Goal: Transaction & Acquisition: Purchase product/service

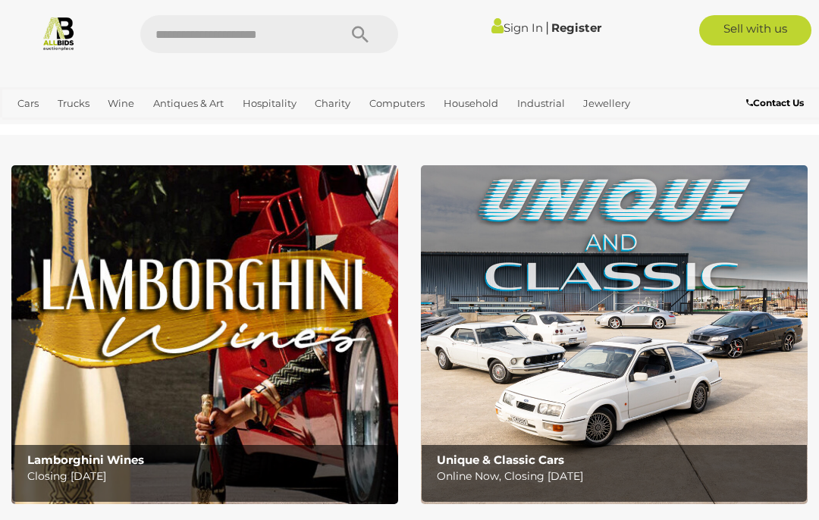
click at [522, 33] on link "Sign In" at bounding box center [517, 27] width 52 height 14
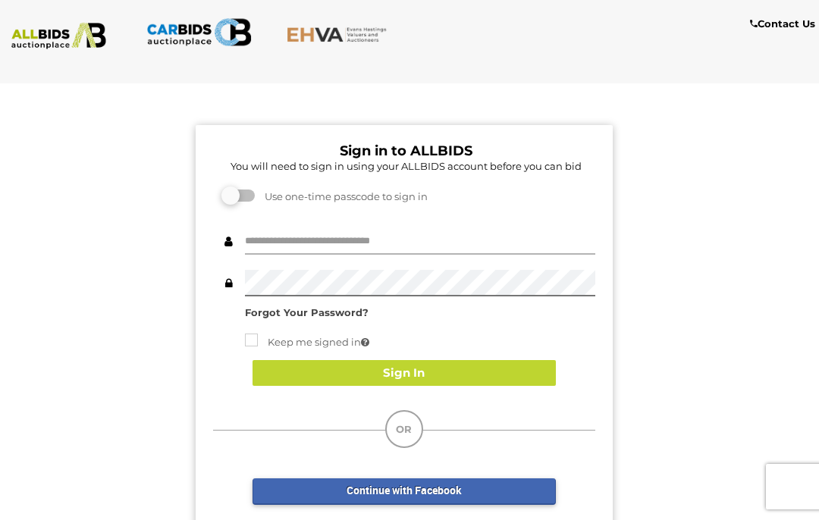
click at [536, 248] on input "text" at bounding box center [420, 241] width 350 height 27
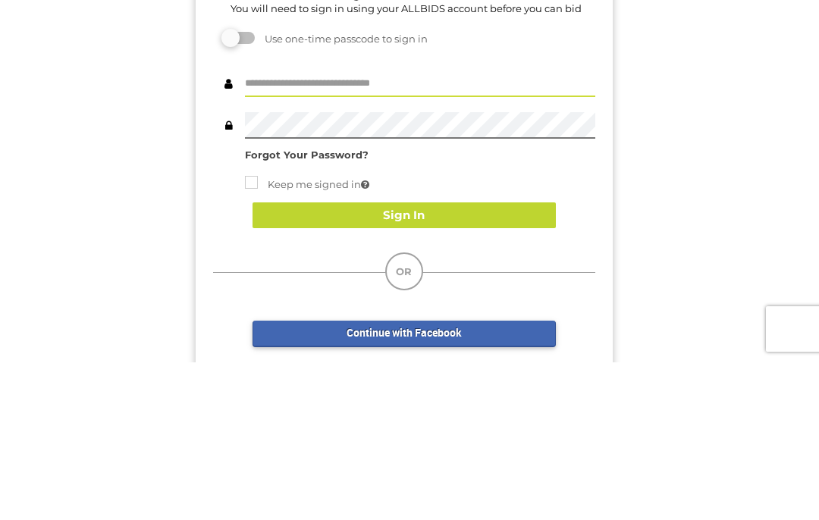
type input "******"
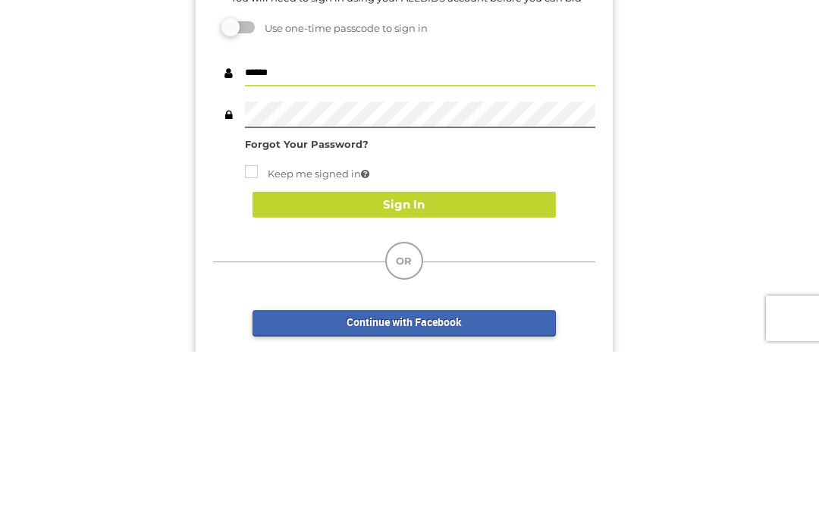
click at [494, 360] on button "Sign In" at bounding box center [404, 373] width 303 height 27
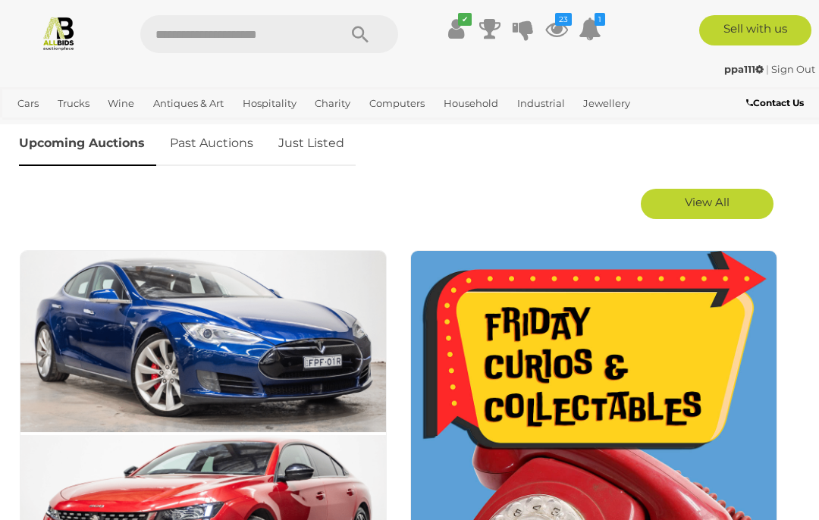
scroll to position [712, 0]
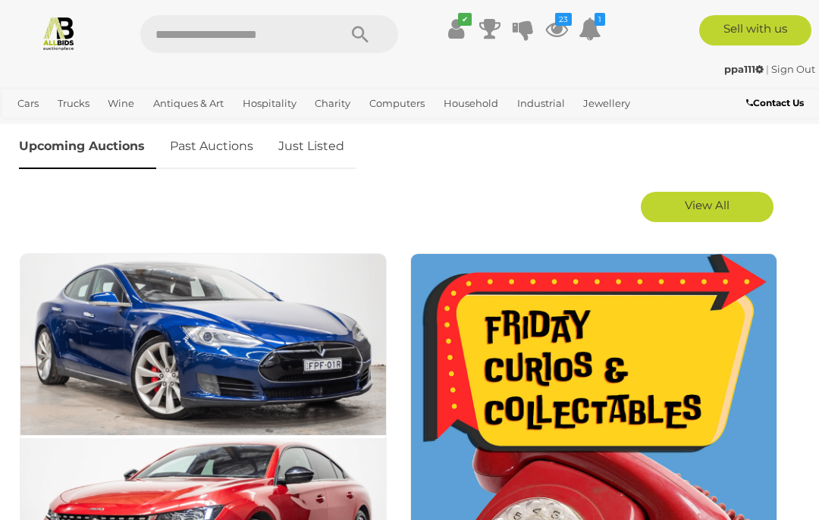
click at [325, 153] on link "Just Listed" at bounding box center [311, 146] width 89 height 45
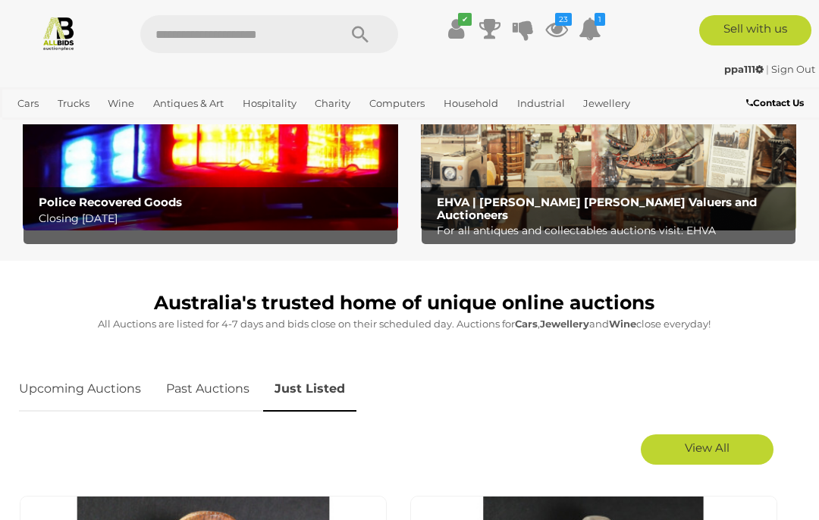
scroll to position [472, 0]
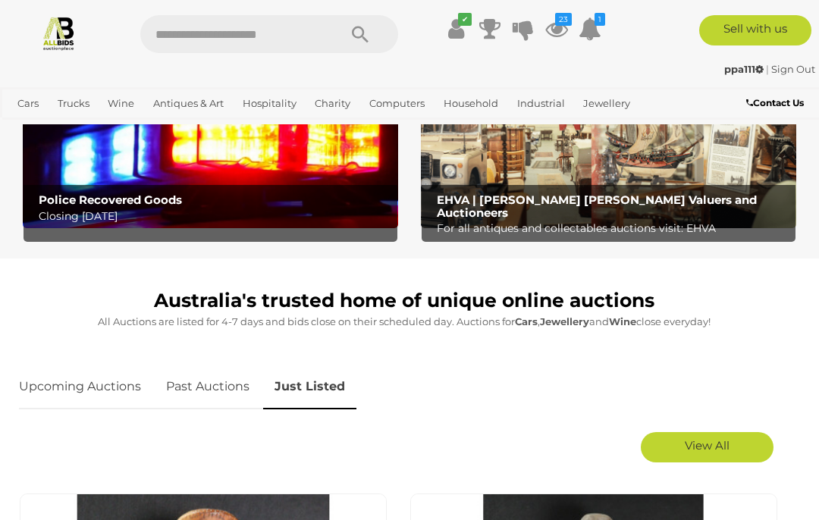
click at [74, 377] on link "Upcoming Auctions" at bounding box center [85, 387] width 133 height 45
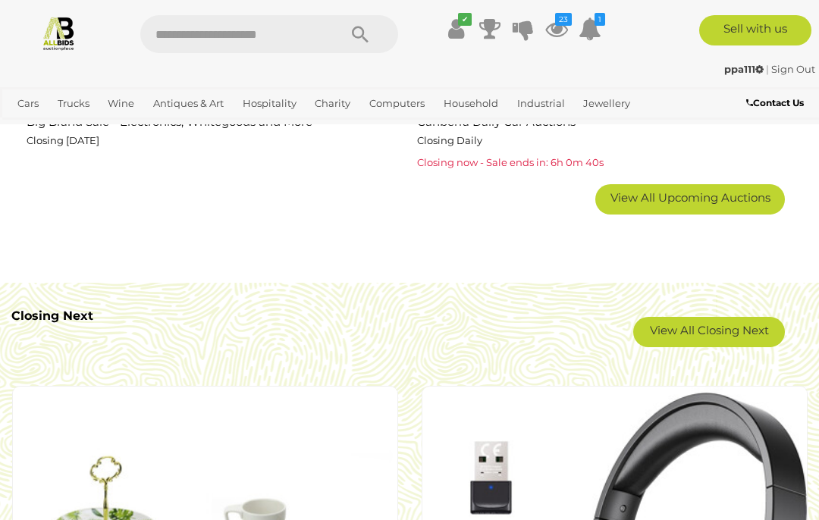
scroll to position [2556, 0]
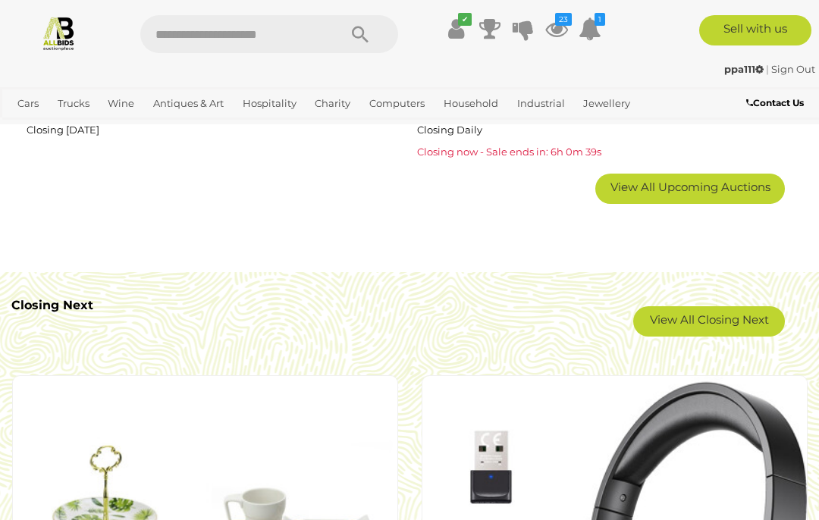
click at [725, 187] on span "View All Upcoming Auctions" at bounding box center [690, 187] width 160 height 14
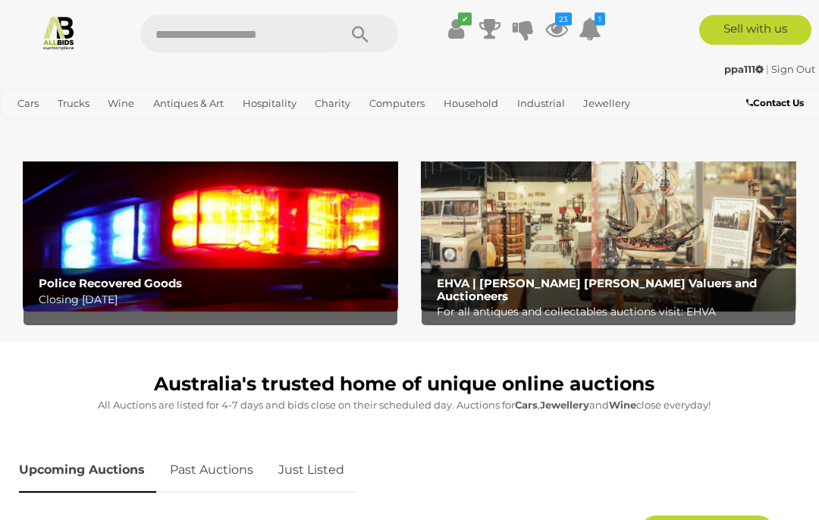
scroll to position [388, 0]
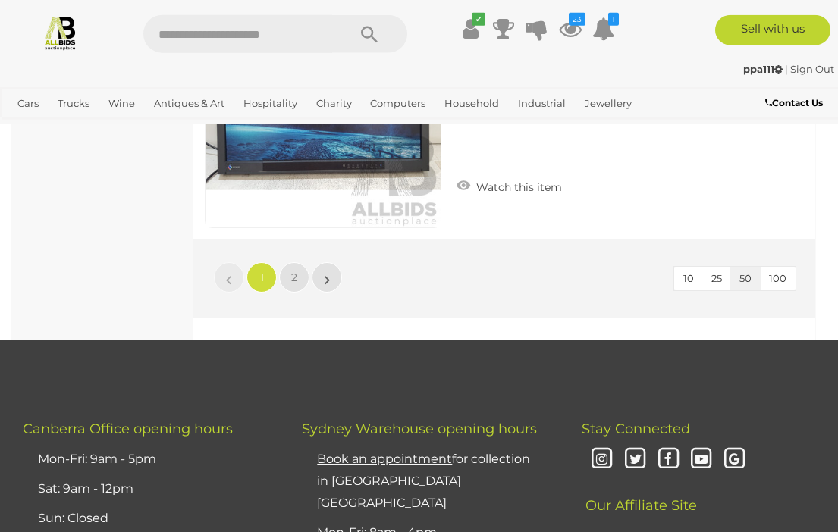
scroll to position [13060, 0]
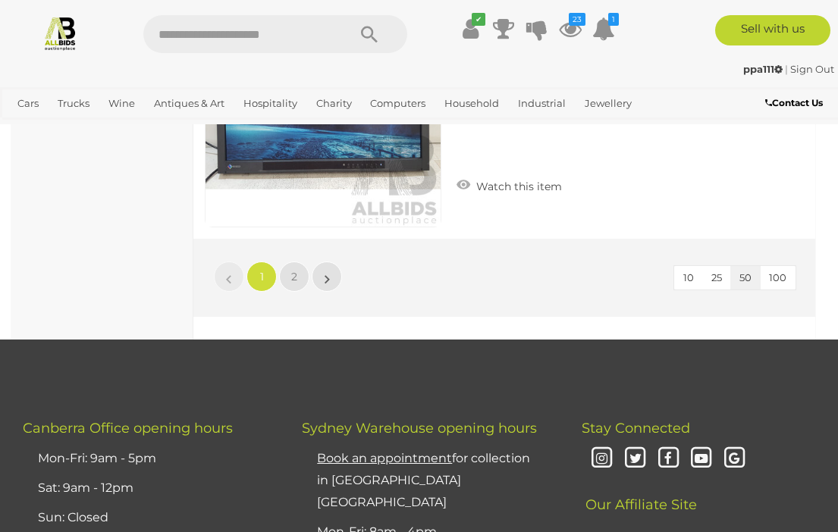
click at [295, 282] on span "2" at bounding box center [294, 277] width 6 height 14
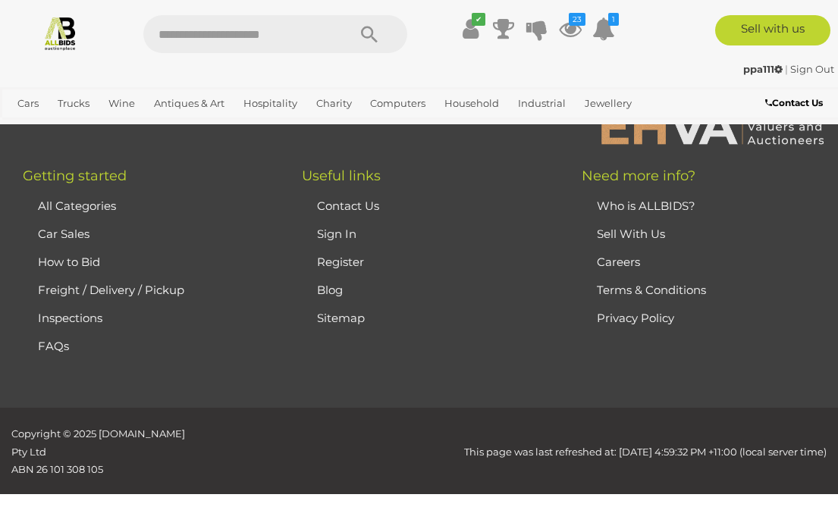
scroll to position [79, 0]
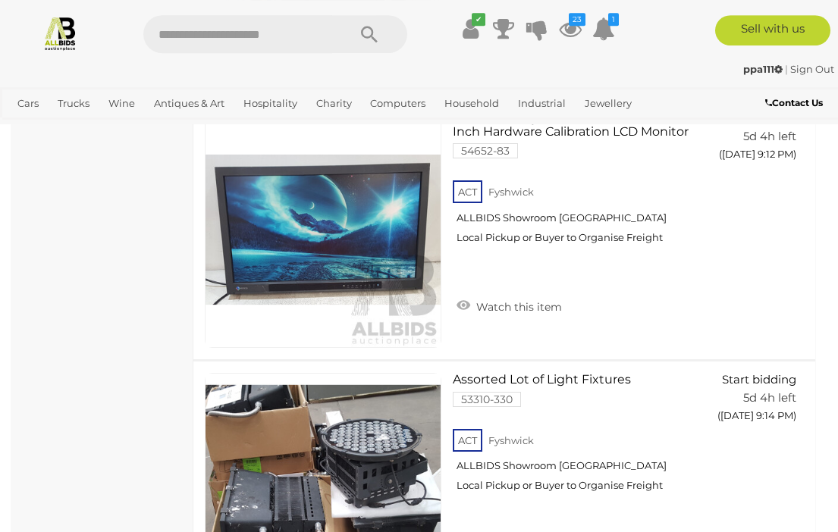
scroll to position [2306, 0]
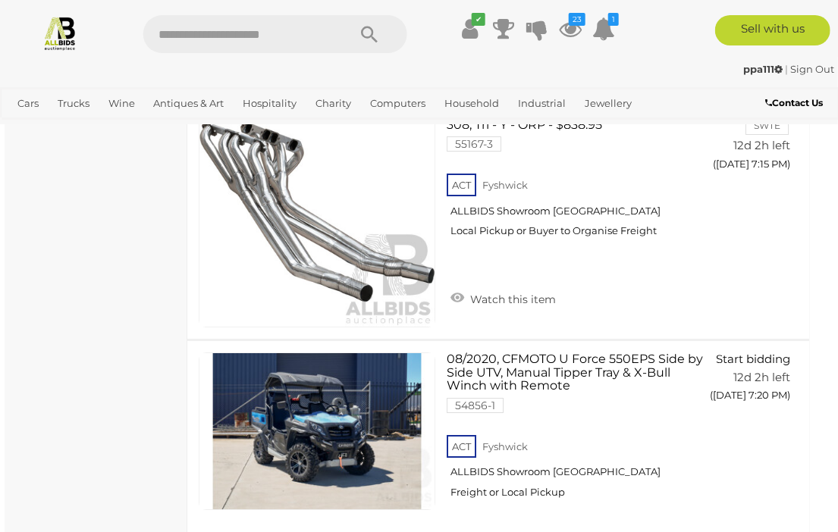
scroll to position [940, 7]
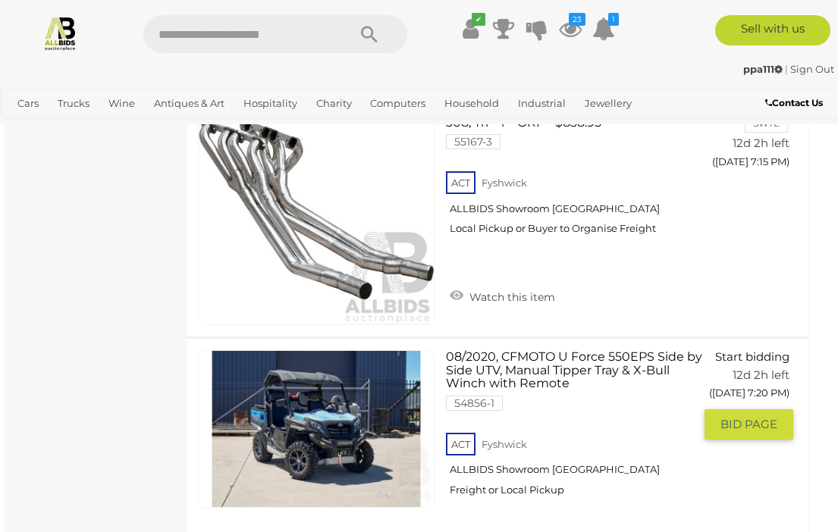
click at [366, 443] on link at bounding box center [316, 429] width 237 height 158
